Goal: Task Accomplishment & Management: Manage account settings

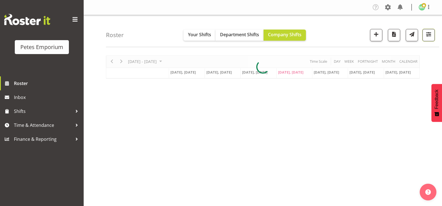
click at [428, 36] on span "button" at bounding box center [428, 34] width 7 height 7
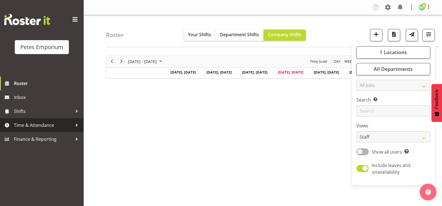
click at [51, 125] on span "Time & Attendance" at bounding box center [43, 125] width 59 height 8
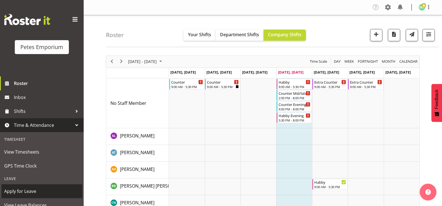
scroll to position [49, 0]
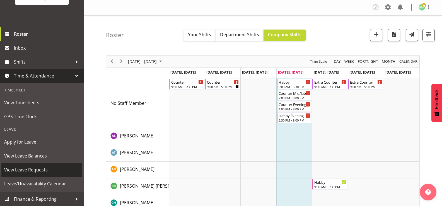
click at [43, 170] on span "View Leave Requests" at bounding box center [41, 170] width 75 height 8
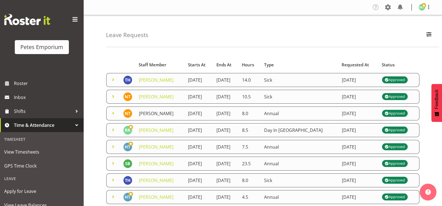
click at [158, 113] on link "Nicole Thomson" at bounding box center [156, 113] width 35 height 6
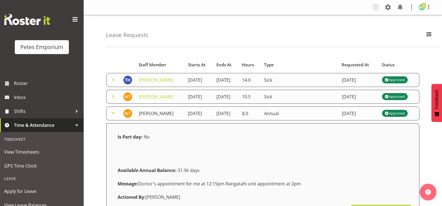
click at [158, 113] on link "Nicole Thomson" at bounding box center [156, 113] width 35 height 6
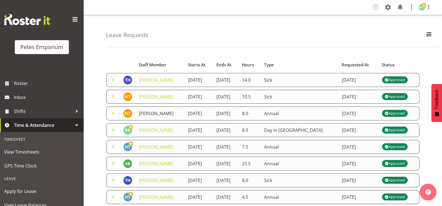
click at [158, 113] on link "Nicole Thomson" at bounding box center [156, 113] width 35 height 6
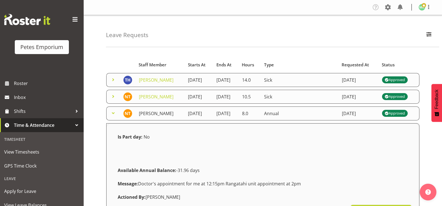
click at [158, 113] on link "Nicole Thomson" at bounding box center [156, 113] width 35 height 6
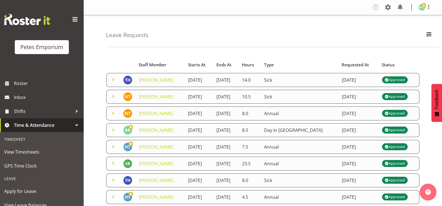
click at [213, 97] on td "14th August 2025" at bounding box center [199, 97] width 28 height 14
click at [168, 98] on link "Nicole Thomson" at bounding box center [156, 97] width 35 height 6
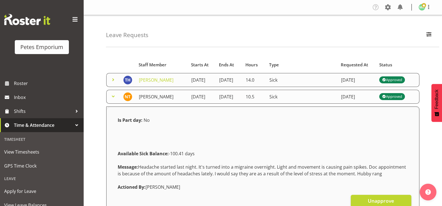
click at [165, 100] on link "Nicole Thomson" at bounding box center [156, 97] width 35 height 6
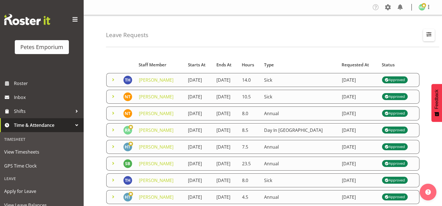
click at [429, 34] on span "button" at bounding box center [429, 34] width 7 height 7
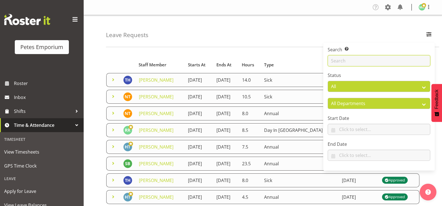
click at [347, 60] on input "text" at bounding box center [379, 60] width 103 height 11
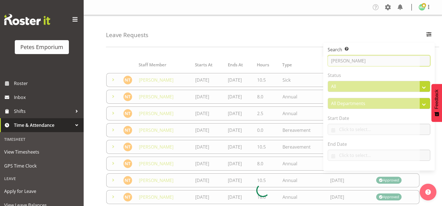
type input "nicole"
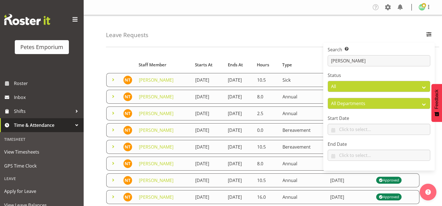
click at [266, 34] on div "Leave Requests Search Search for a particular employee nicole Status All Approv…" at bounding box center [272, 31] width 333 height 32
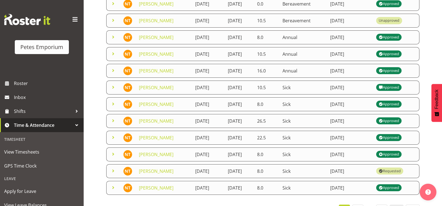
scroll to position [117, 0]
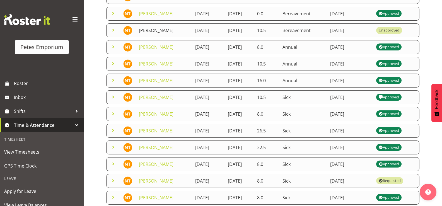
click at [170, 29] on link "Nicole Thomson" at bounding box center [156, 30] width 35 height 6
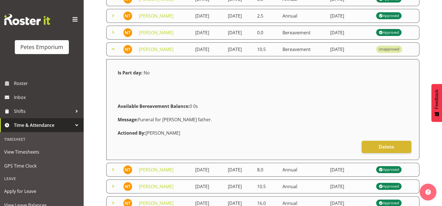
scroll to position [89, 0]
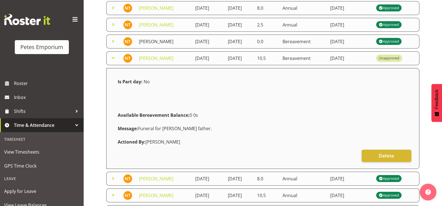
click at [168, 40] on link "Nicole Thomson" at bounding box center [156, 42] width 35 height 6
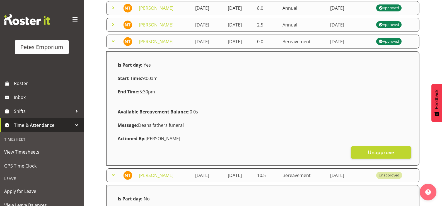
click at [166, 43] on link "Nicole Thomson" at bounding box center [156, 42] width 35 height 6
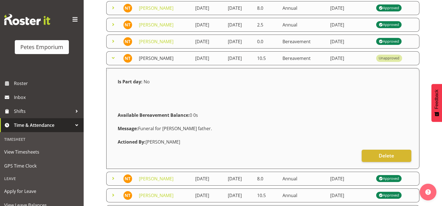
click at [157, 61] on link "Nicole Thomson" at bounding box center [156, 58] width 35 height 6
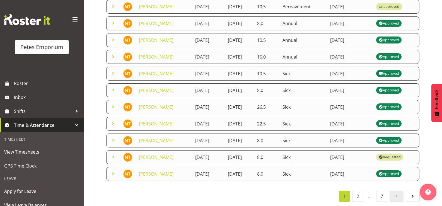
scroll to position [145, 0]
click at [357, 193] on link "2" at bounding box center [357, 196] width 11 height 11
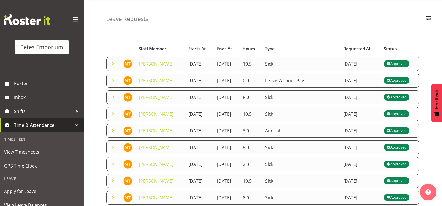
scroll to position [0, 0]
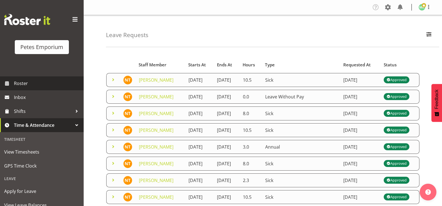
click at [21, 86] on span "Roster" at bounding box center [47, 83] width 67 height 8
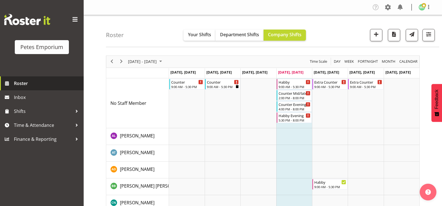
click at [31, 80] on span "Roster" at bounding box center [47, 83] width 67 height 8
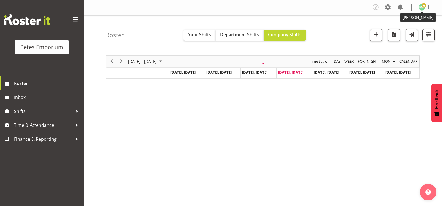
click at [424, 8] on span at bounding box center [424, 5] width 4 height 4
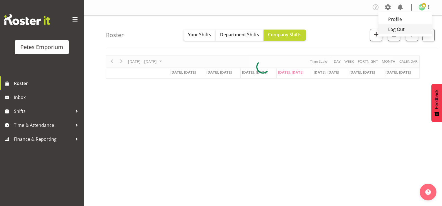
click at [398, 31] on link "Log Out" at bounding box center [406, 29] width 54 height 10
